Goal: Information Seeking & Learning: Learn about a topic

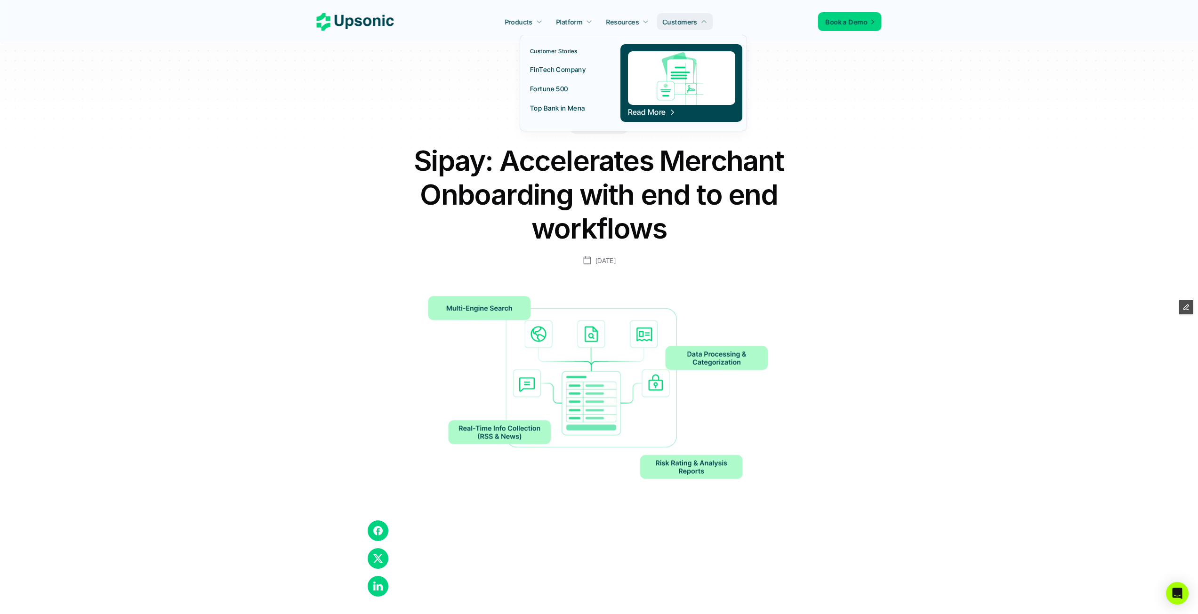
click at [569, 72] on p "FinTech Company" at bounding box center [558, 69] width 56 height 10
click at [701, 18] on div at bounding box center [703, 22] width 7 height 8
click at [579, 71] on p "FinTech Company" at bounding box center [558, 69] width 56 height 10
click at [581, 68] on p "FinTech Company" at bounding box center [558, 69] width 56 height 10
click at [563, 69] on p "FinTech Company" at bounding box center [558, 69] width 56 height 10
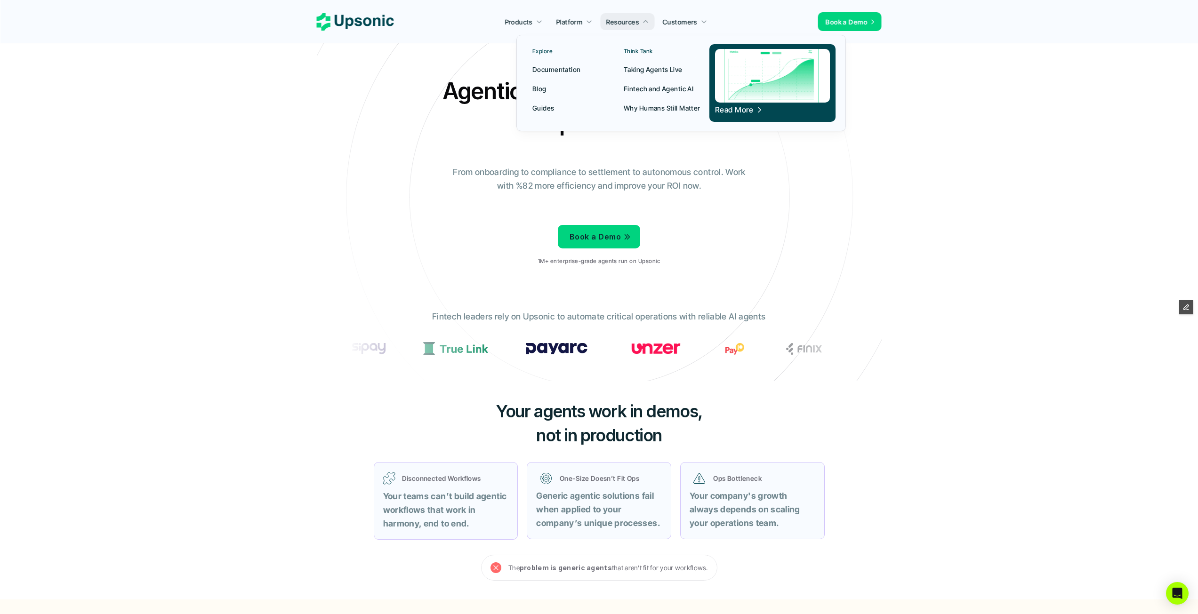
click at [645, 70] on p "Taking Agents Live" at bounding box center [653, 69] width 59 height 10
